Goal: Find specific page/section: Find specific page/section

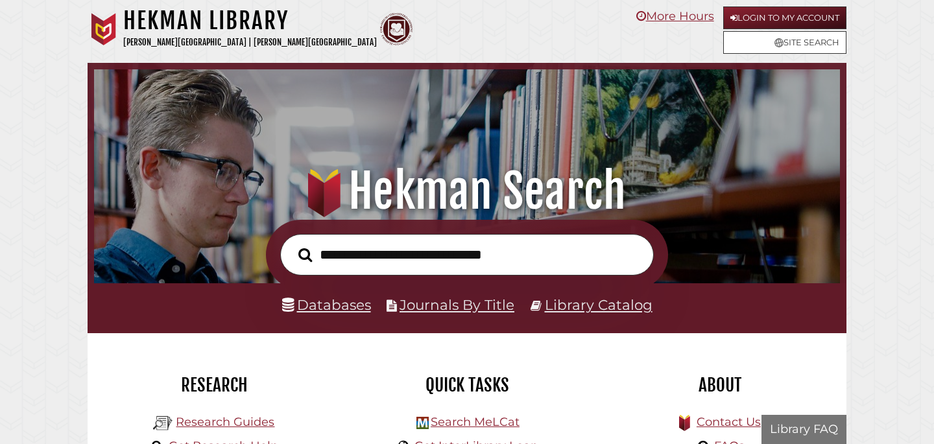
scroll to position [246, 739]
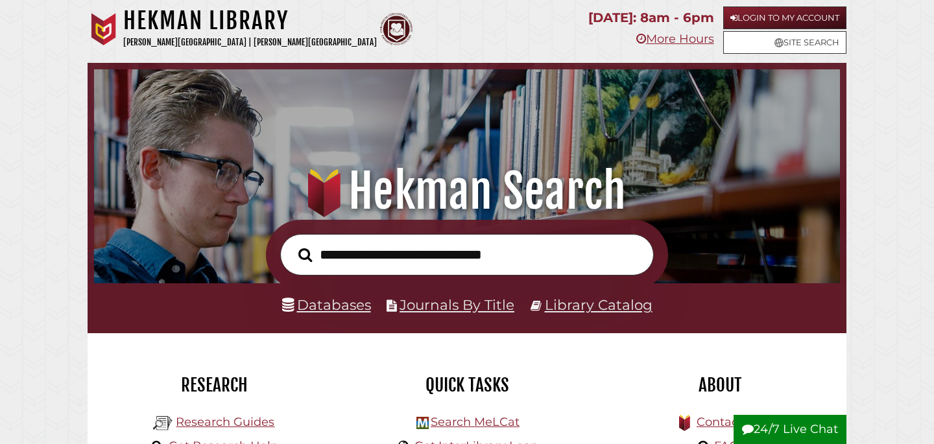
click at [367, 261] on input "text" at bounding box center [467, 255] width 374 height 42
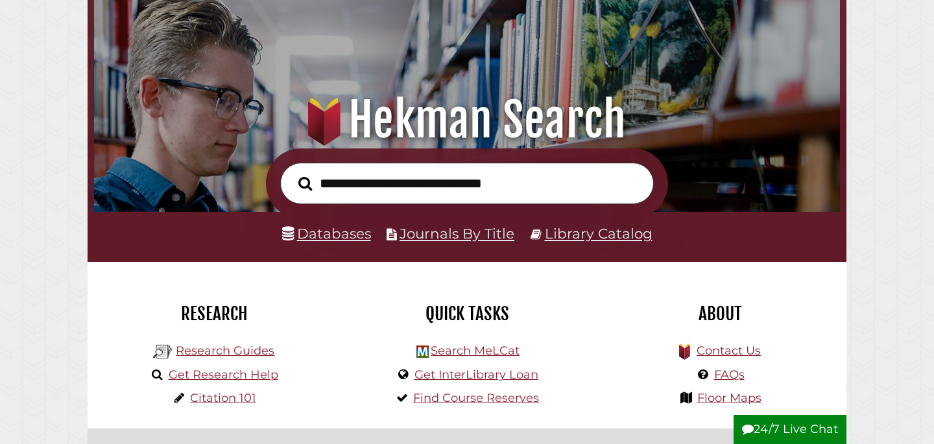
scroll to position [78, 0]
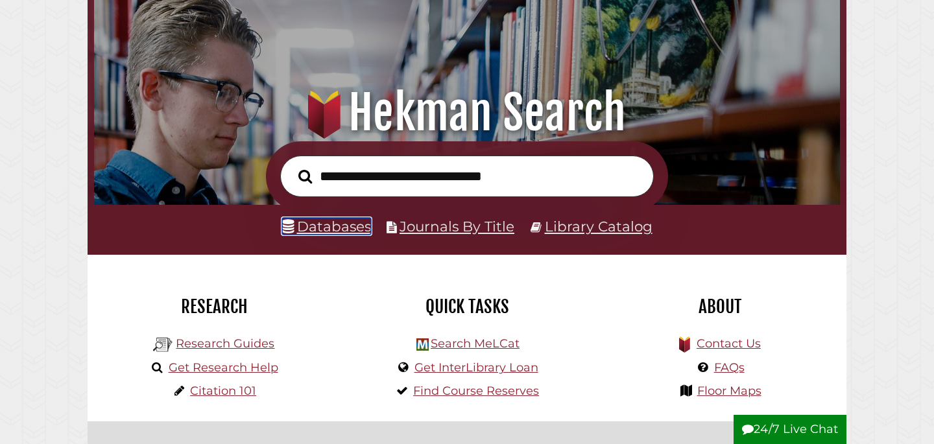
click at [340, 231] on link "Databases" at bounding box center [326, 226] width 89 height 17
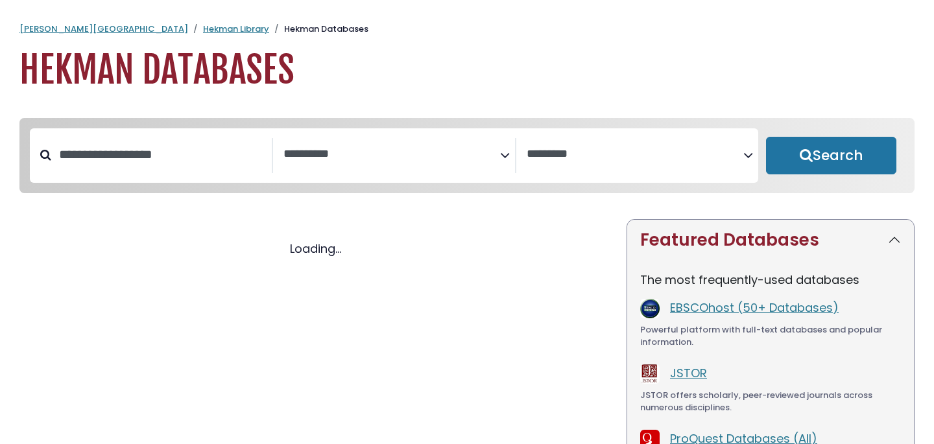
select select "Database Subject Filter"
select select "Database Vendors Filter"
select select "Database Subject Filter"
select select "Database Vendors Filter"
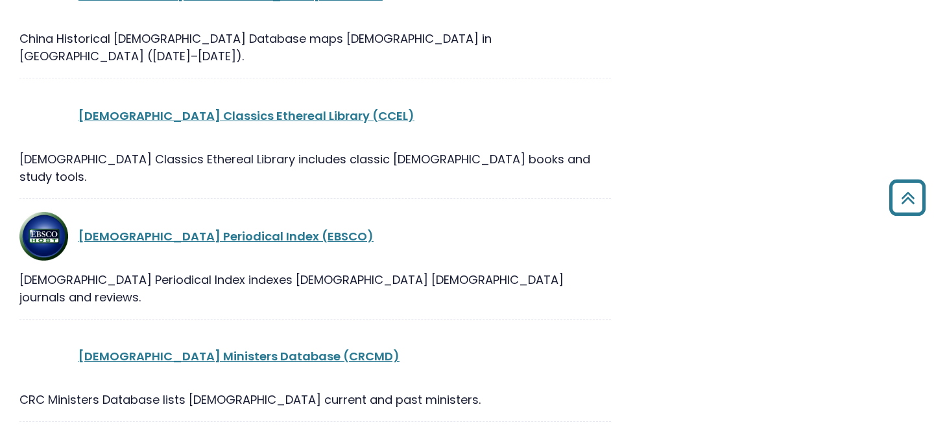
scroll to position [5630, 0]
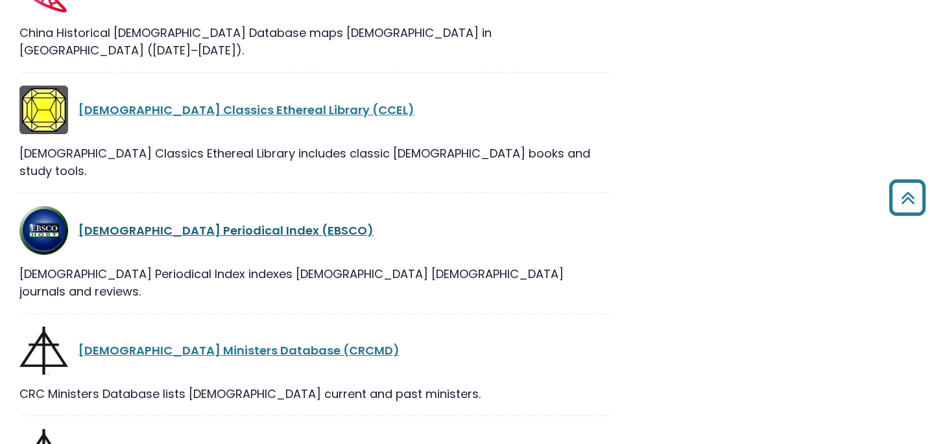
click at [257, 222] on link "Christian Periodical Index (EBSCO)" at bounding box center [225, 230] width 295 height 16
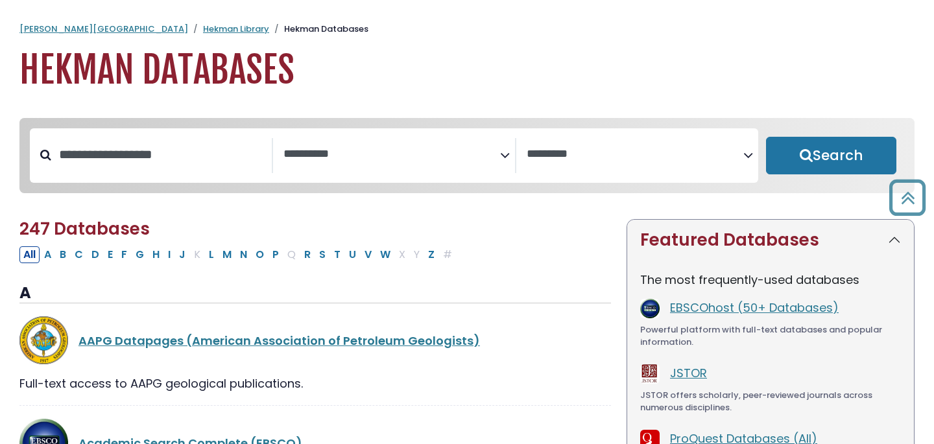
select select "Database Subject Filter"
select select "Database Vendors Filter"
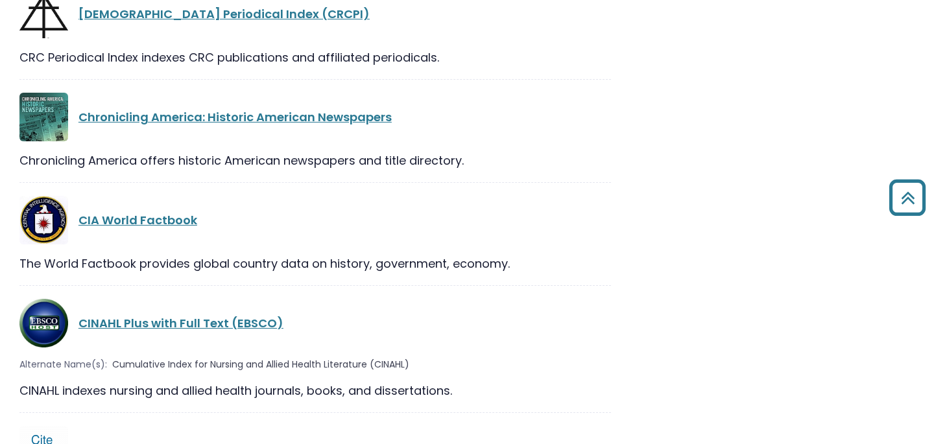
scroll to position [6071, 0]
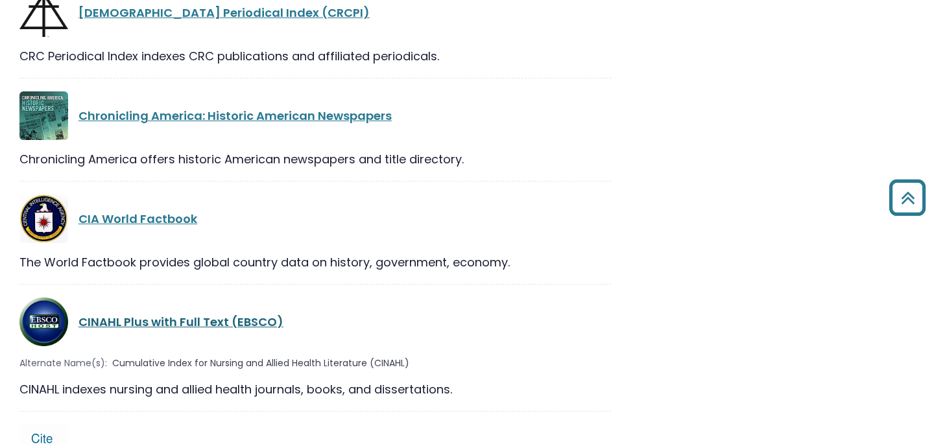
click at [149, 314] on link "CINAHL Plus with Full Text (EBSCO)" at bounding box center [180, 322] width 205 height 16
